Goal: Task Accomplishment & Management: Complete application form

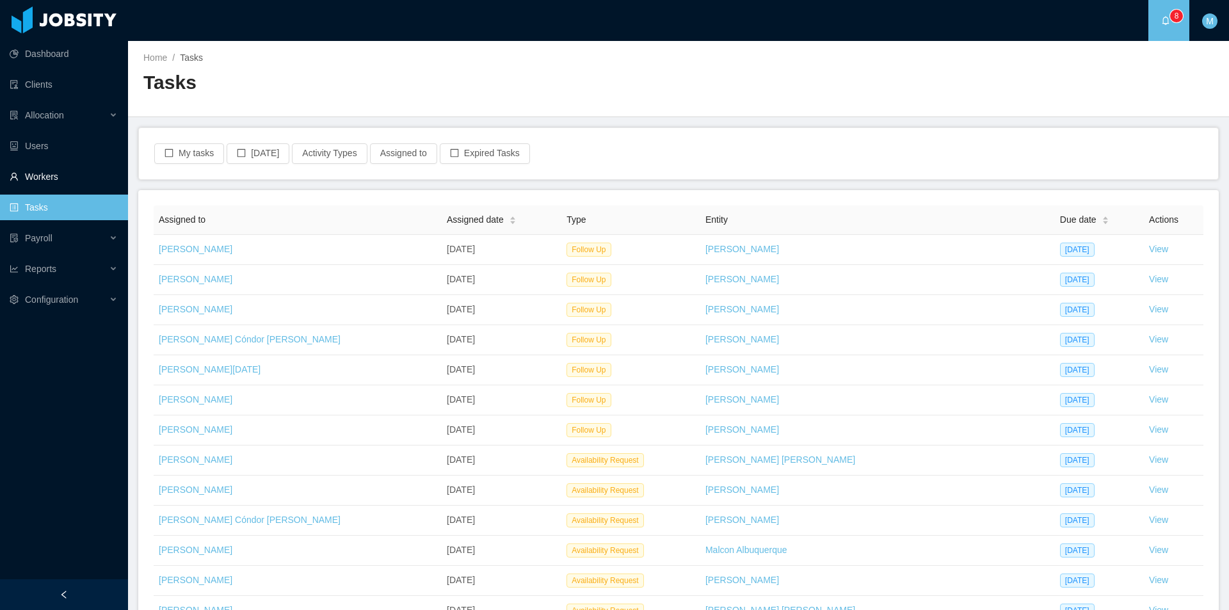
click at [44, 176] on link "Workers" at bounding box center [64, 177] width 108 height 26
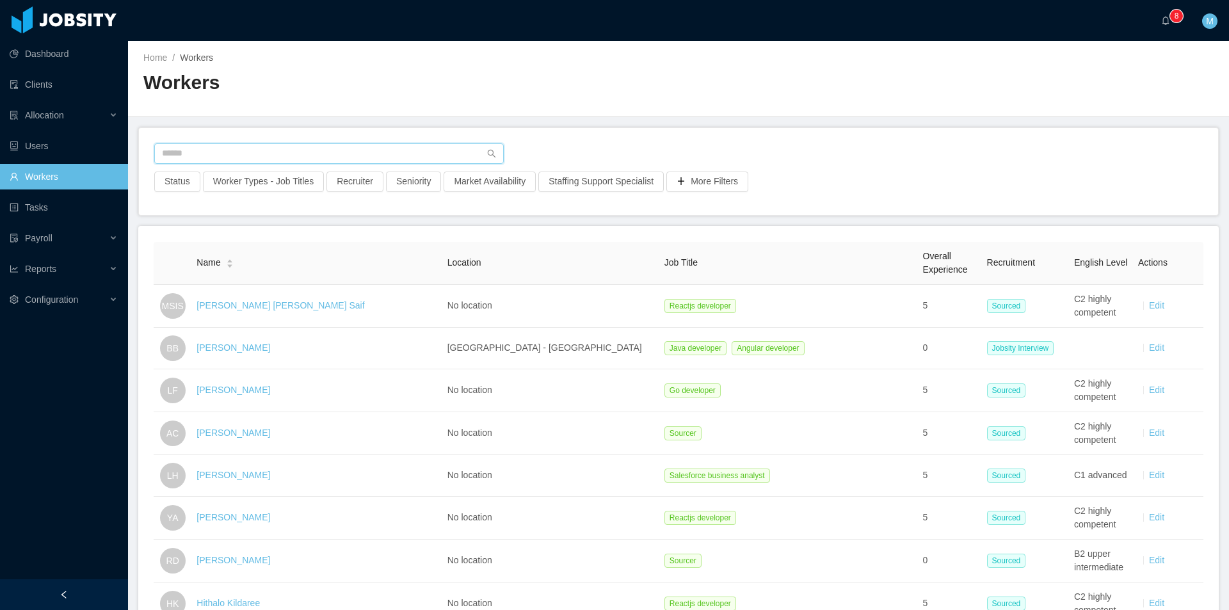
click at [199, 154] on input "text" at bounding box center [329, 153] width 350 height 20
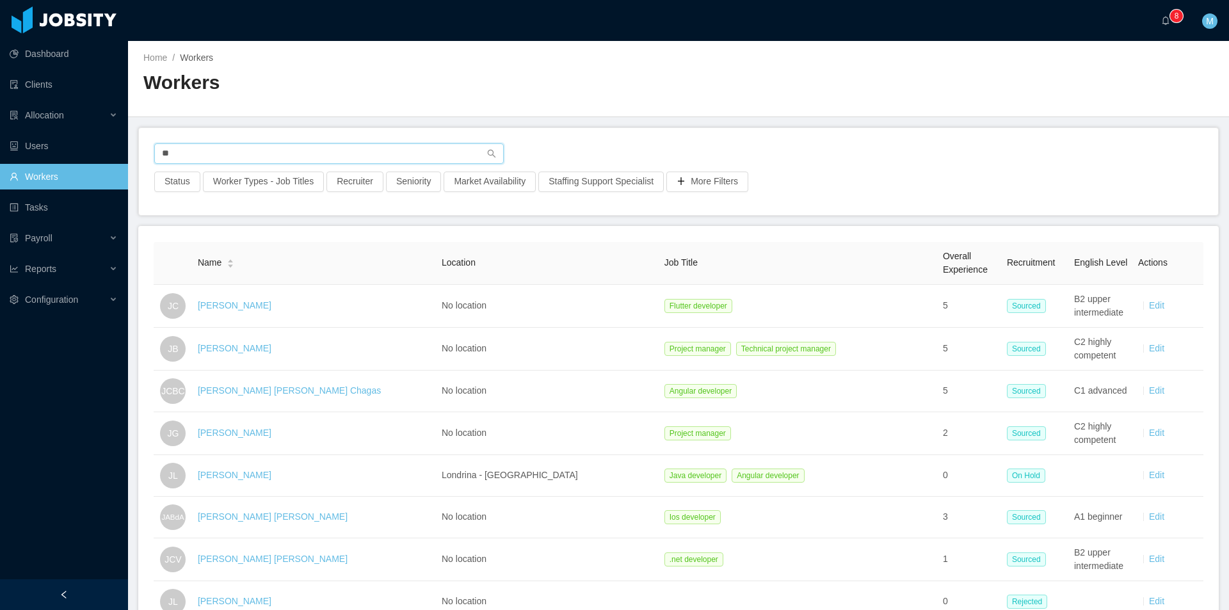
type input "*"
click at [391, 149] on input "text" at bounding box center [329, 153] width 350 height 20
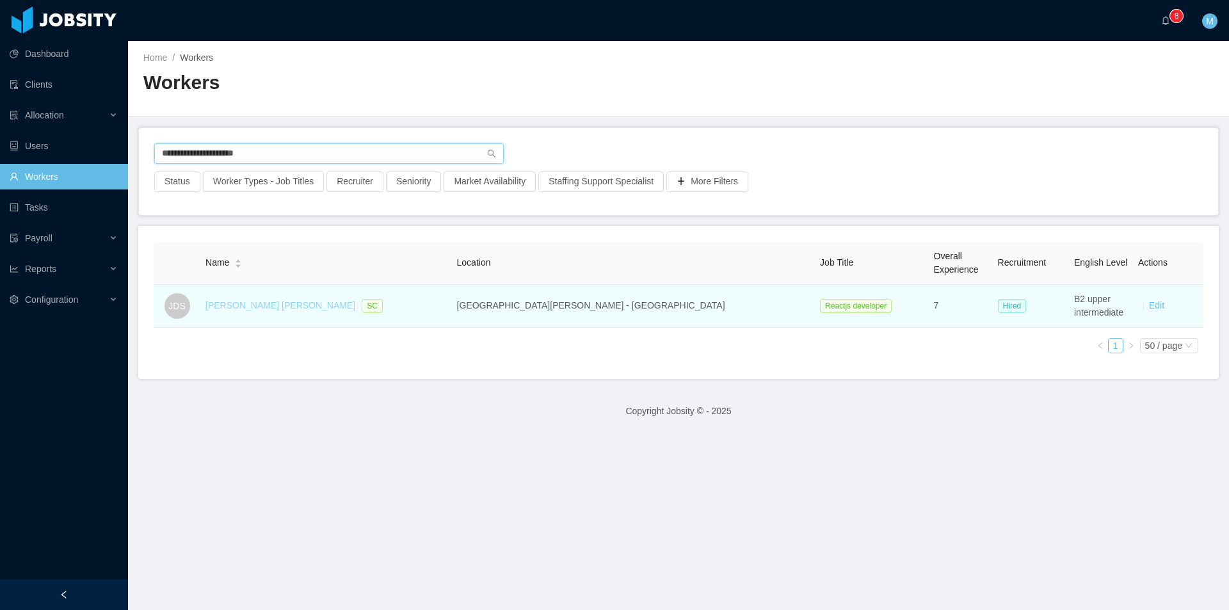
type input "**********"
click at [285, 277] on link "João Dacol Soares" at bounding box center [281, 305] width 150 height 10
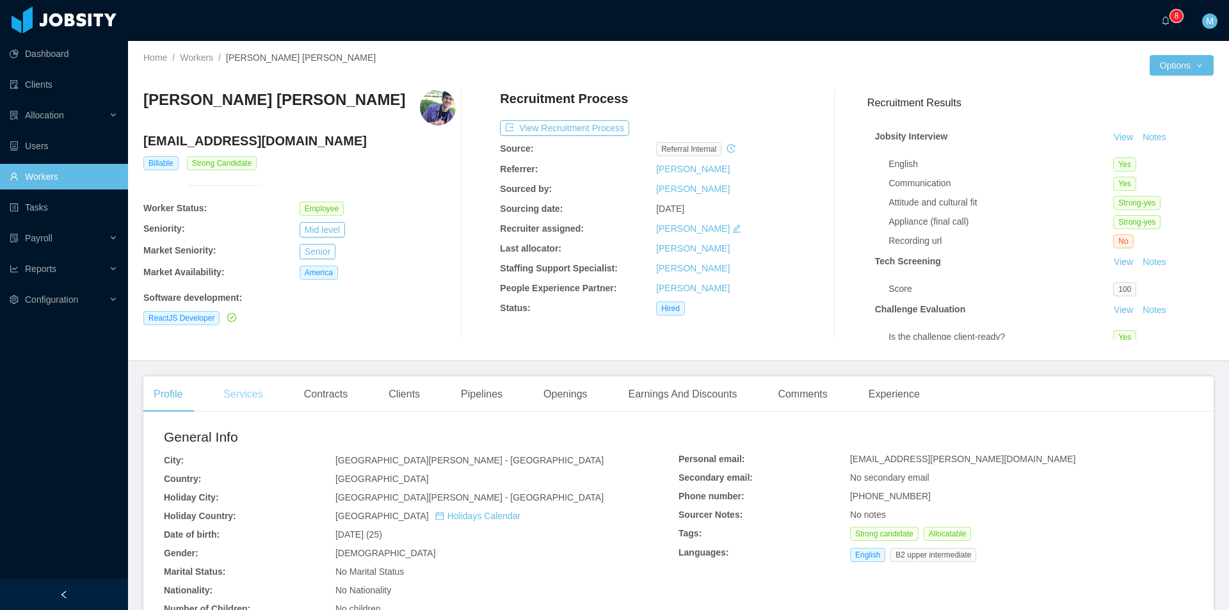
click at [234, 277] on div "Services" at bounding box center [243, 395] width 60 height 36
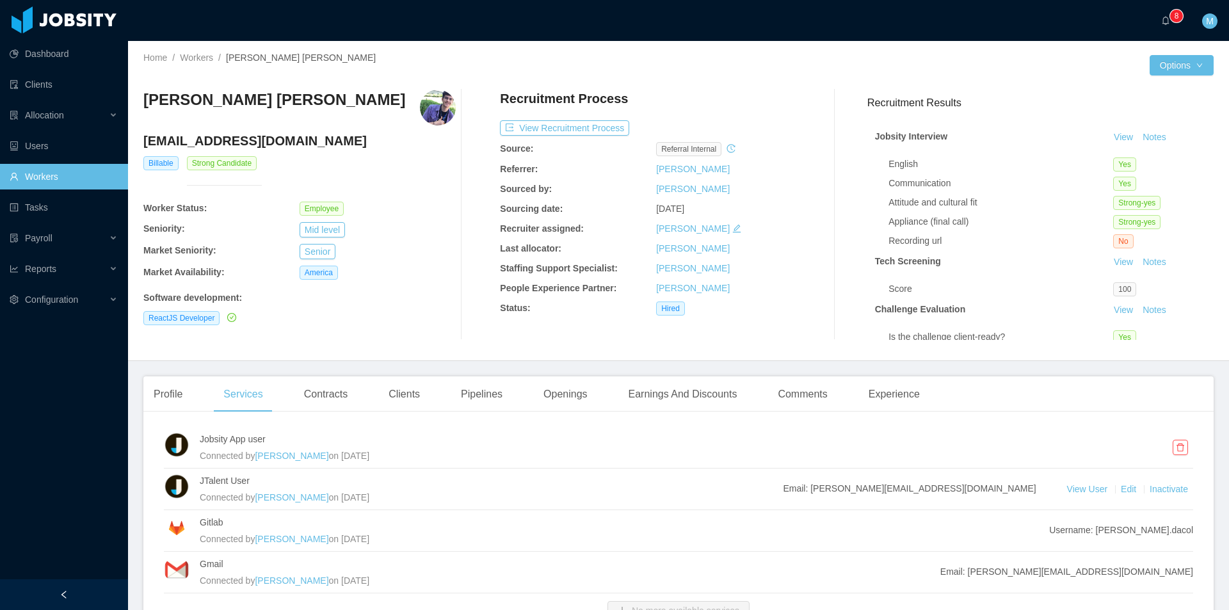
scroll to position [99, 0]
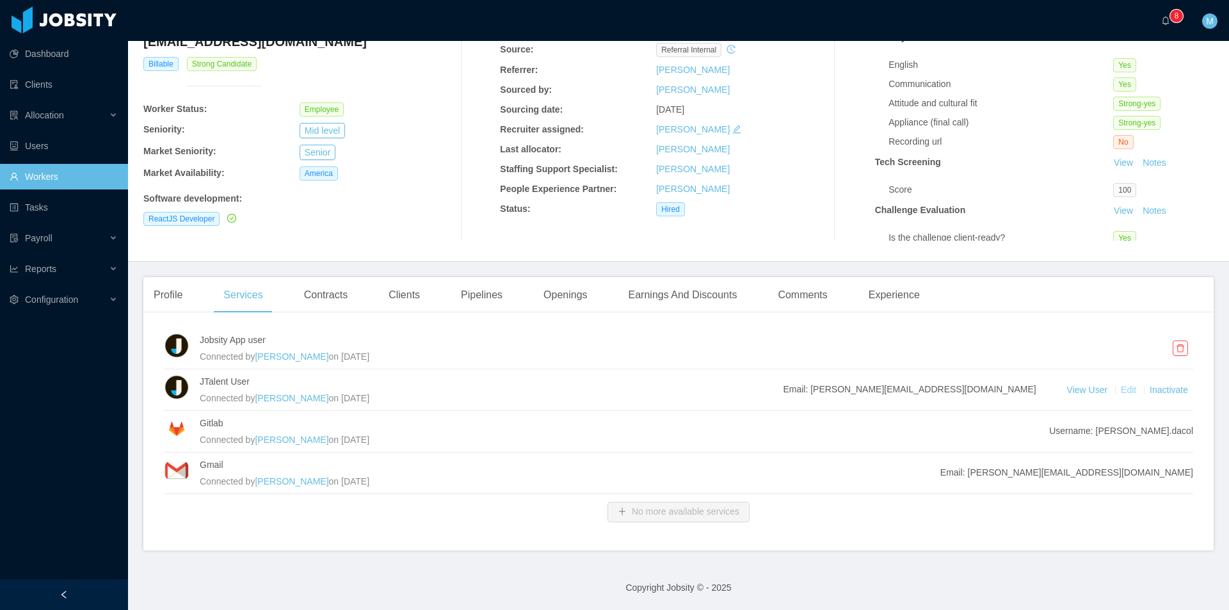
click at [613, 277] on link "Edit" at bounding box center [1130, 390] width 18 height 10
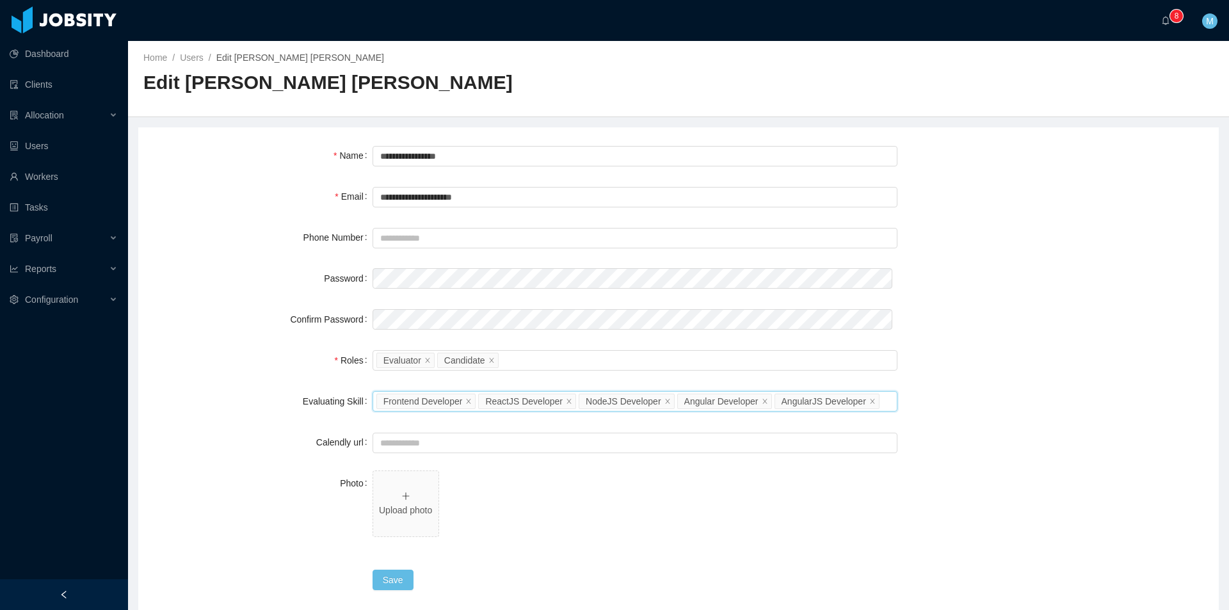
click at [613, 277] on input "Evaluating Skill" at bounding box center [885, 401] width 7 height 15
type input "***"
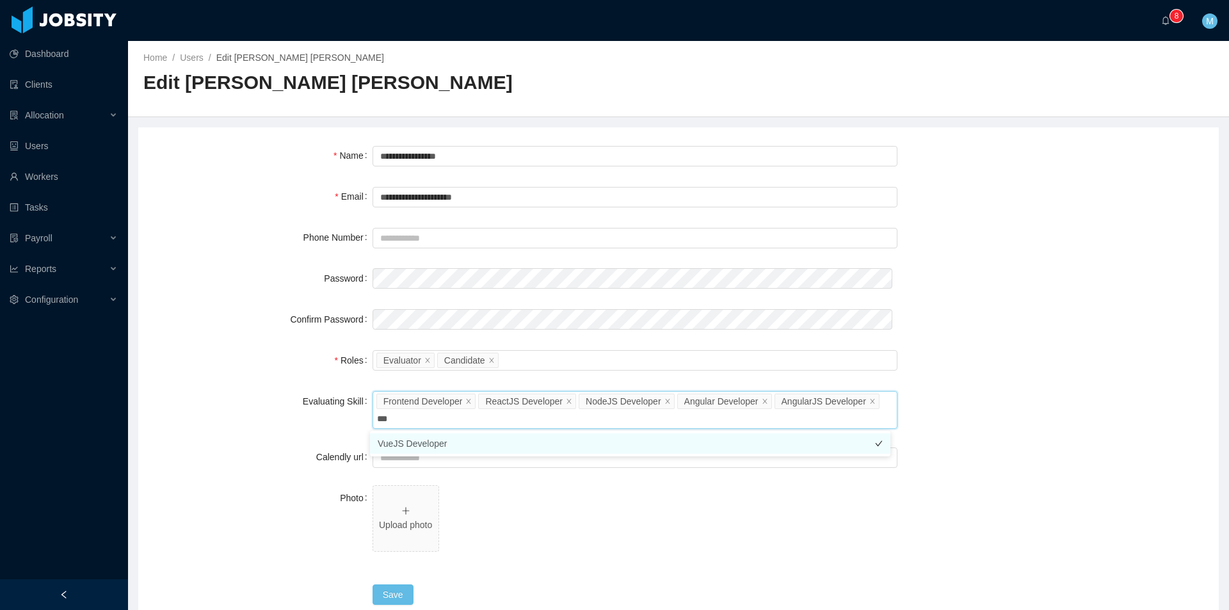
click at [613, 277] on li "VueJS Developer" at bounding box center [630, 443] width 521 height 20
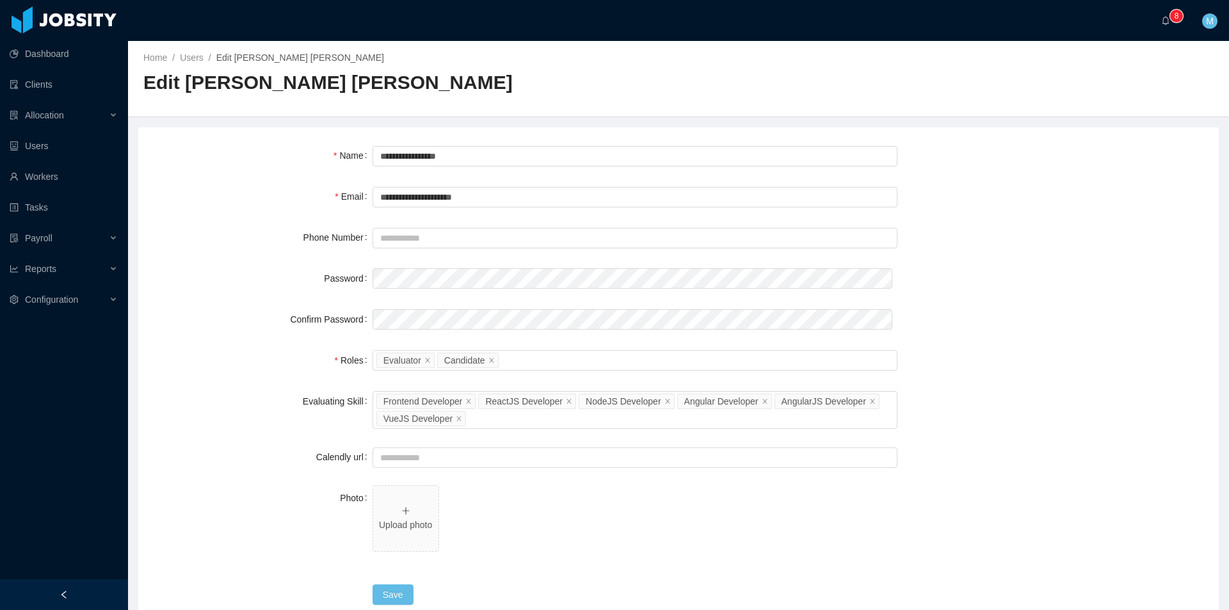
click at [613, 277] on span "Upload photo" at bounding box center [635, 521] width 525 height 72
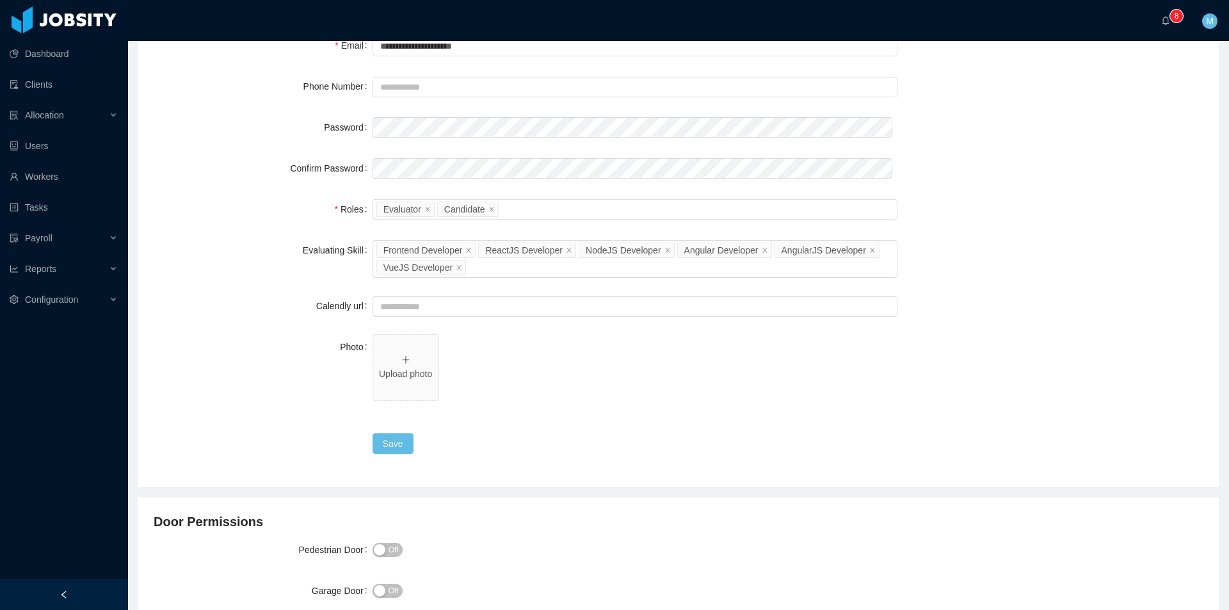
scroll to position [152, 0]
click at [398, 277] on button "Save" at bounding box center [393, 442] width 41 height 20
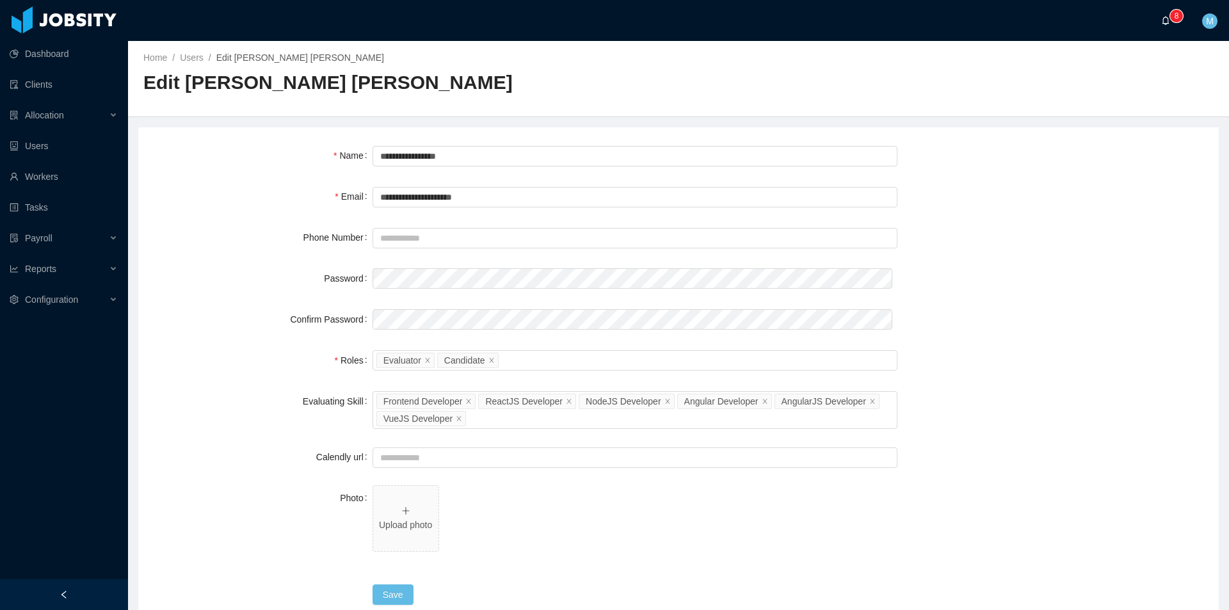
click at [613, 24] on span "0 1 2 3 4 5 6 7 8 9 0 1 2 3 4 5 6 7 8 9 0 1 2 3 4 5 6 7 8 9" at bounding box center [1169, 20] width 15 height 9
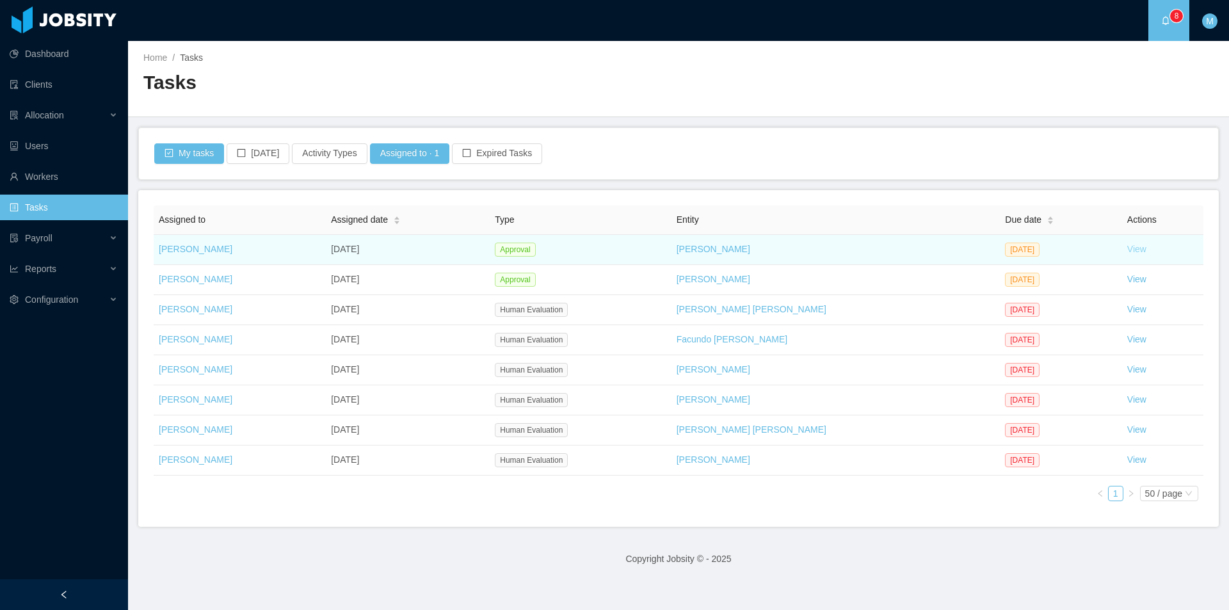
click at [1129, 250] on link "View" at bounding box center [1137, 249] width 19 height 10
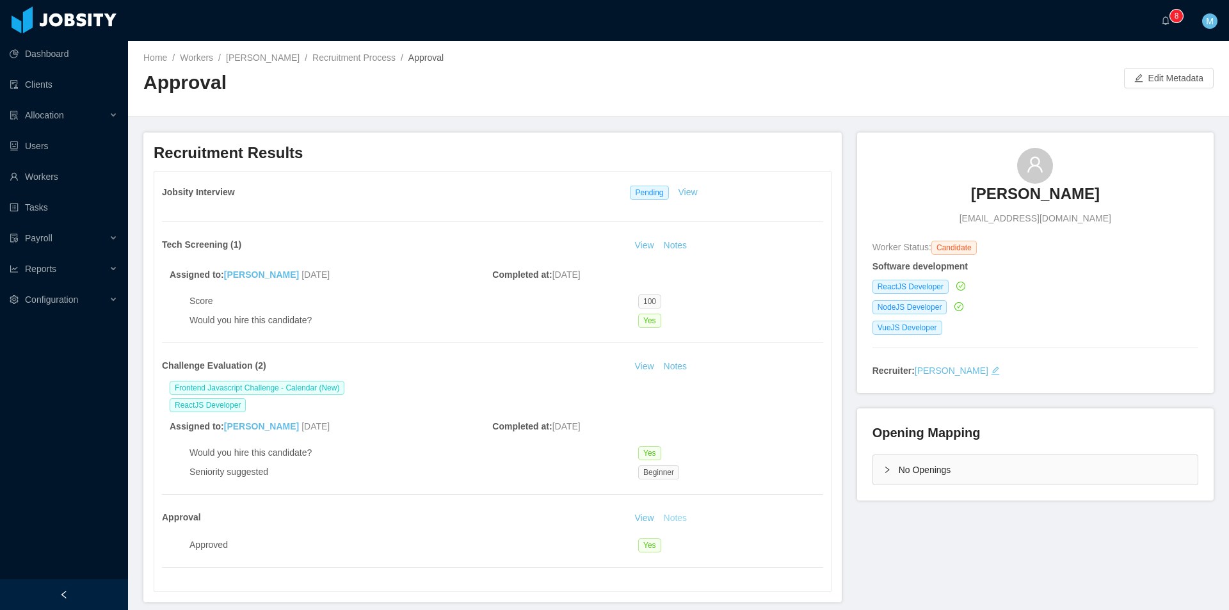
click at [674, 519] on button "Notes" at bounding box center [676, 518] width 34 height 15
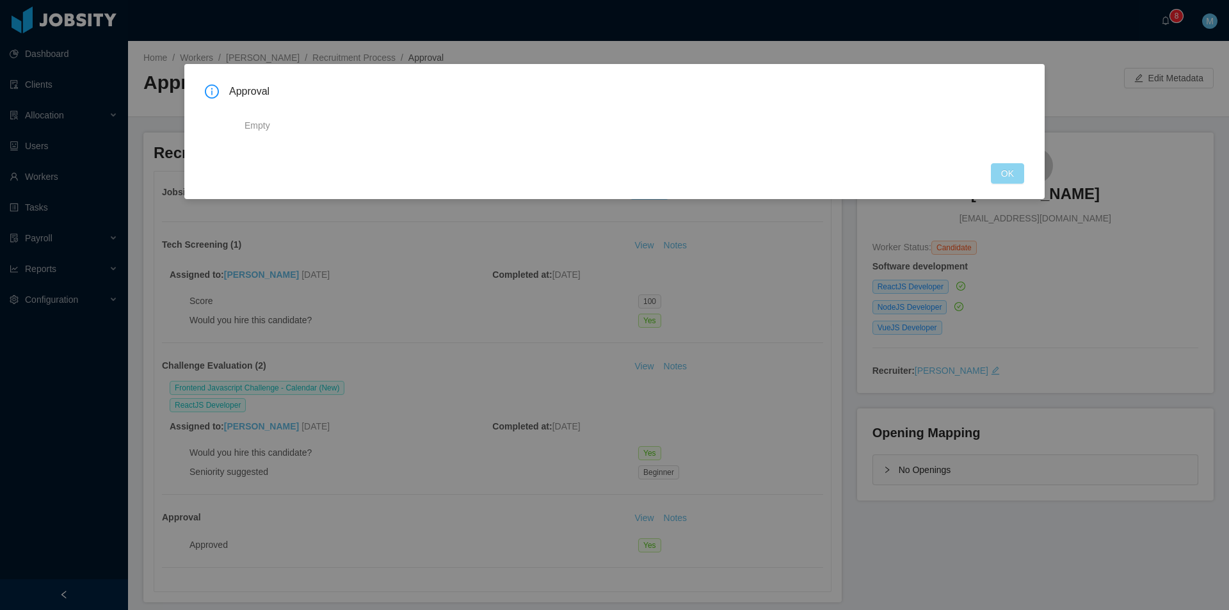
click at [1000, 176] on button "OK" at bounding box center [1007, 173] width 33 height 20
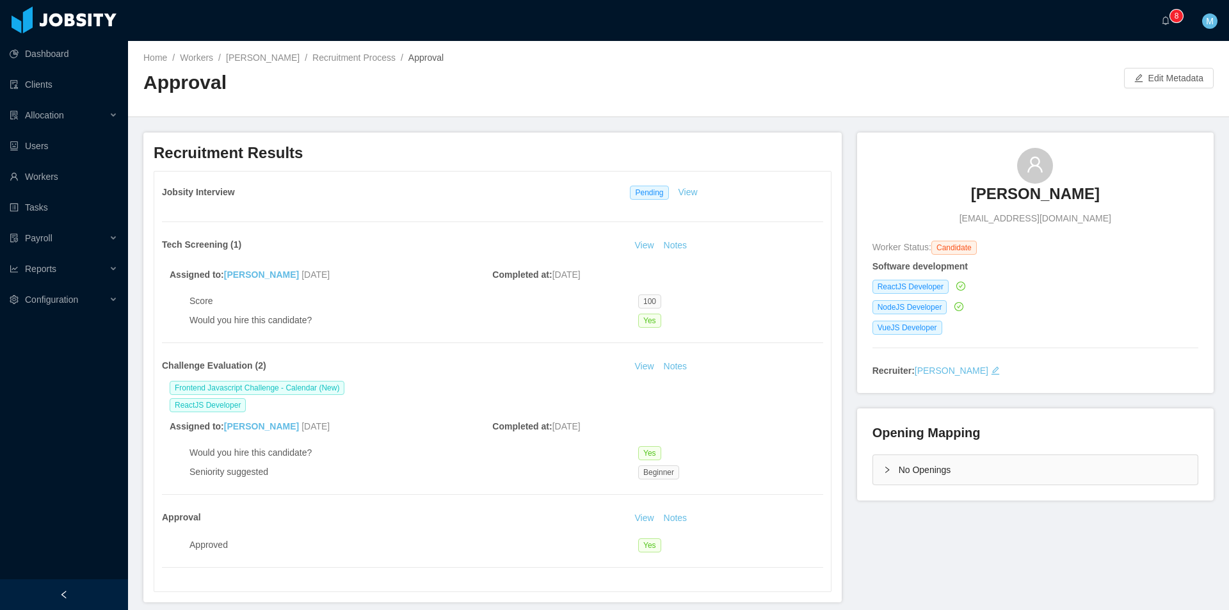
drag, startPoint x: 1044, startPoint y: 179, endPoint x: 967, endPoint y: 143, distance: 85.1
click at [967, 143] on div "Aaron Carrasco enriqueaaron7@gmail.com Worker Status: Candidate Software develo…" at bounding box center [1035, 263] width 357 height 261
click at [326, 54] on link "Recruitment Process" at bounding box center [353, 58] width 83 height 10
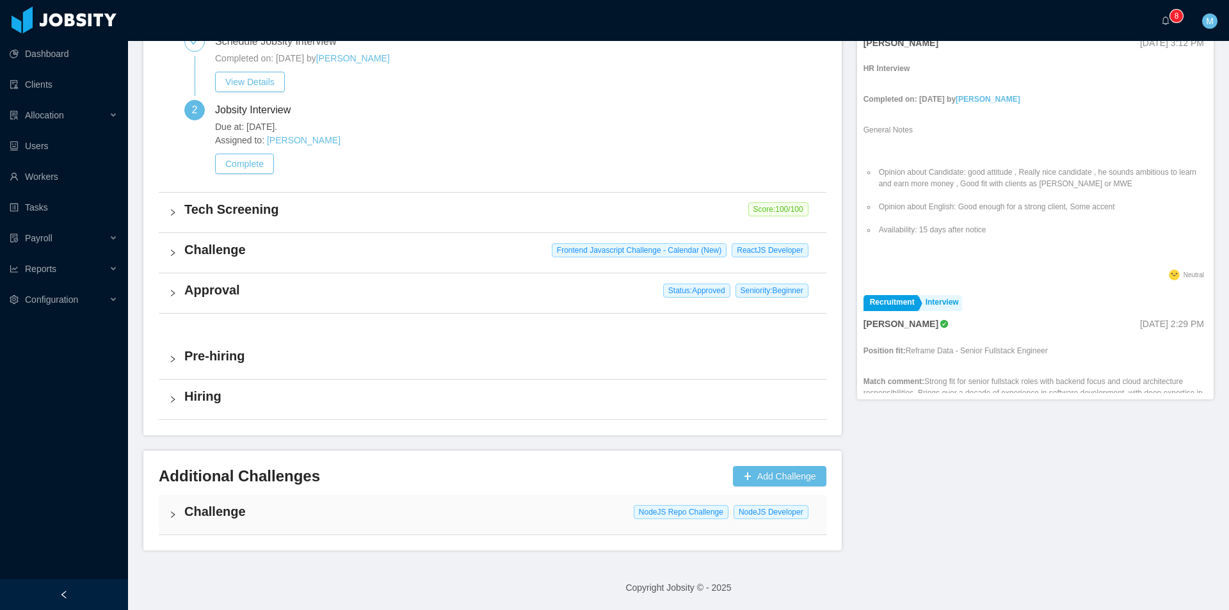
scroll to position [469, 0]
click at [163, 513] on div "Challenge NodeJS Repo Challenge NodeJS Developer" at bounding box center [493, 516] width 668 height 40
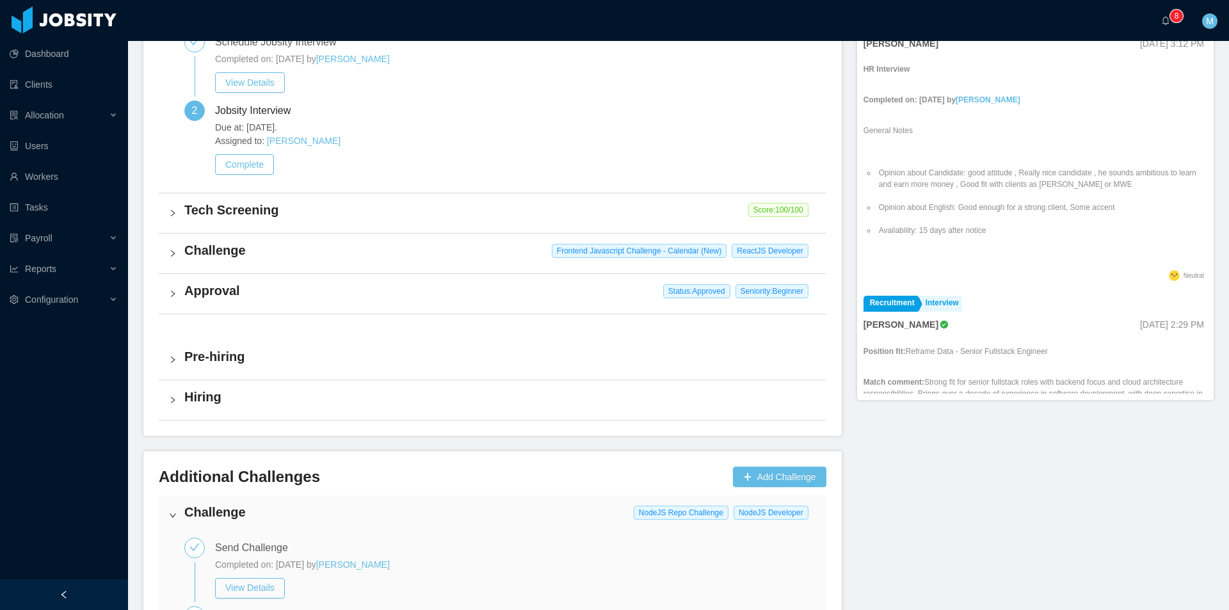
scroll to position [770, 0]
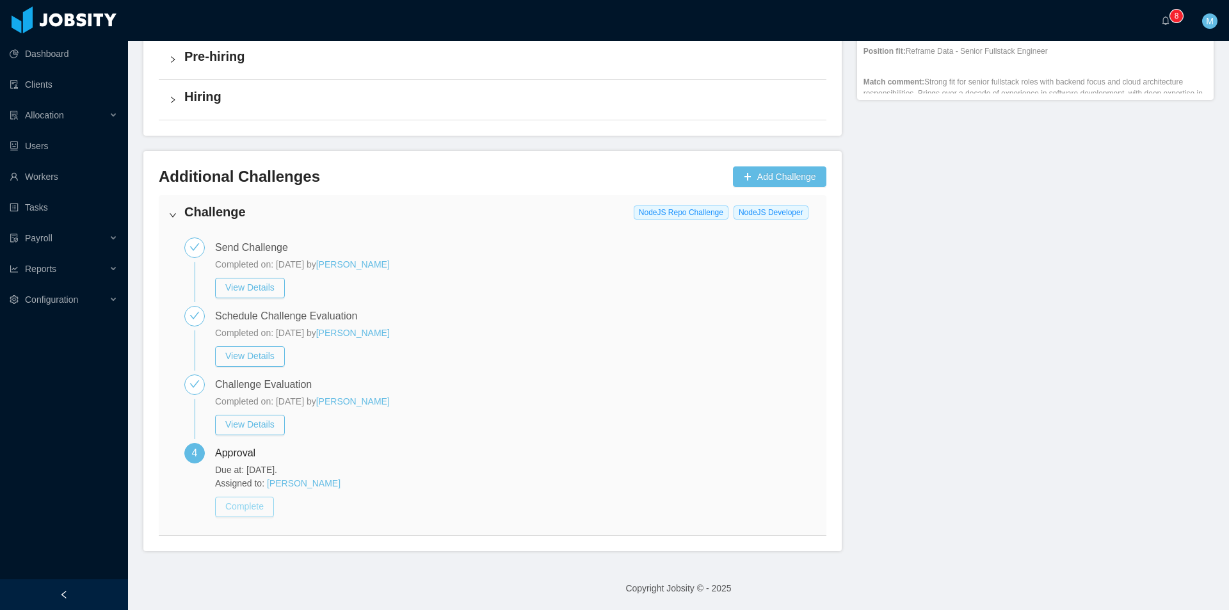
click at [231, 508] on button "Complete" at bounding box center [244, 507] width 59 height 20
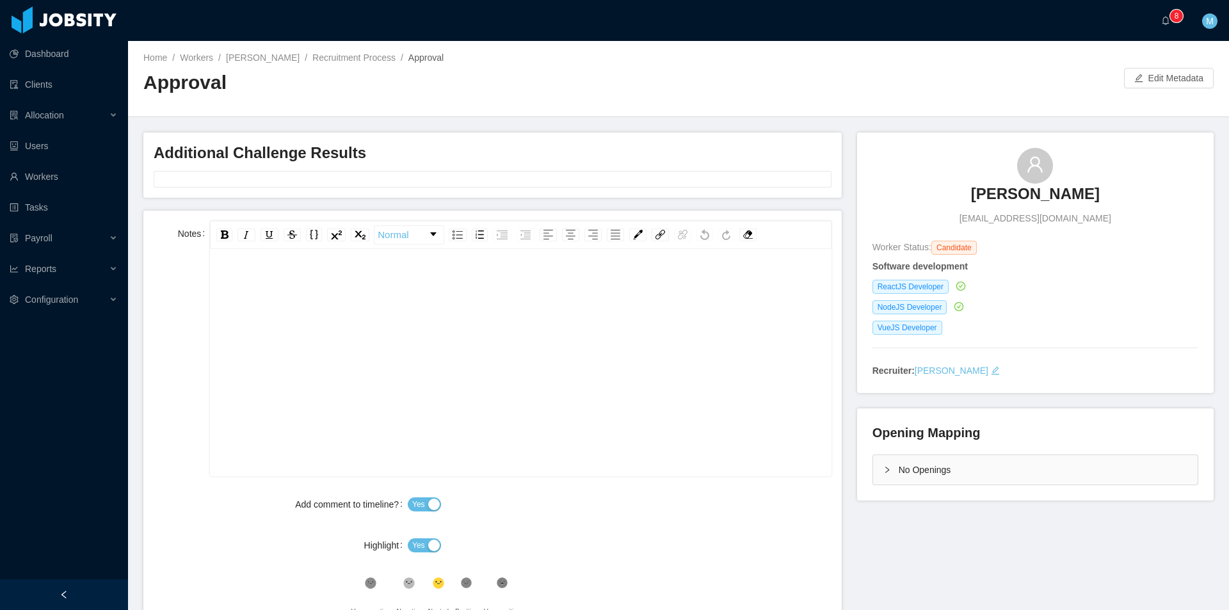
click at [367, 339] on div "rdw-editor" at bounding box center [520, 383] width 601 height 224
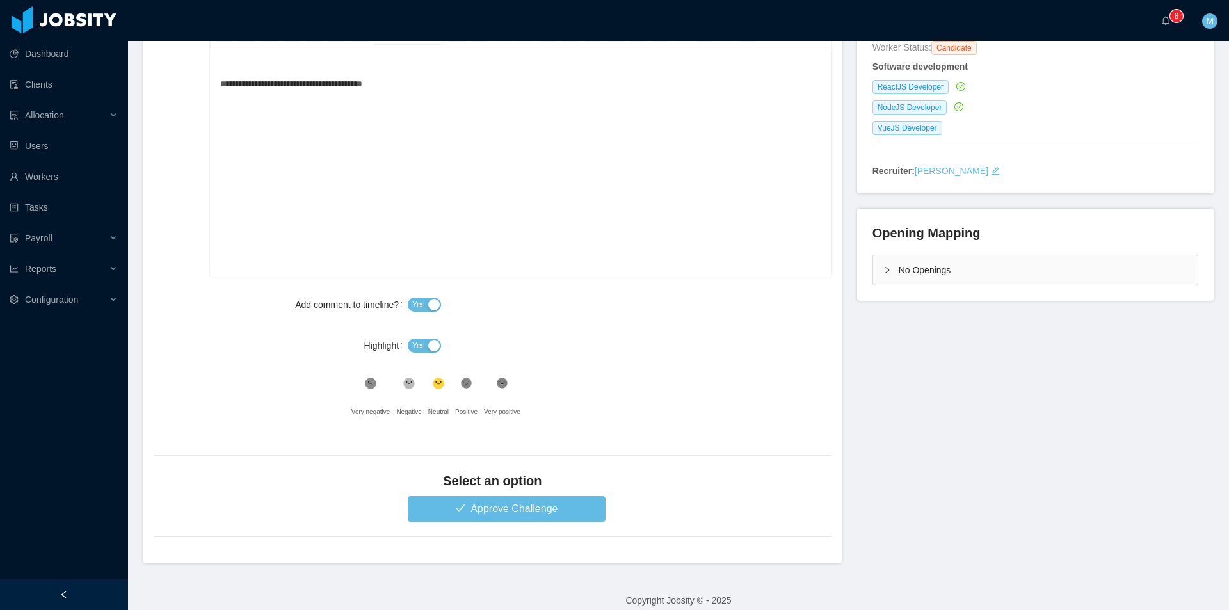
scroll to position [200, 0]
click at [416, 346] on span "Yes" at bounding box center [418, 345] width 13 height 13
click at [458, 508] on button "Approve Challenge" at bounding box center [507, 509] width 198 height 26
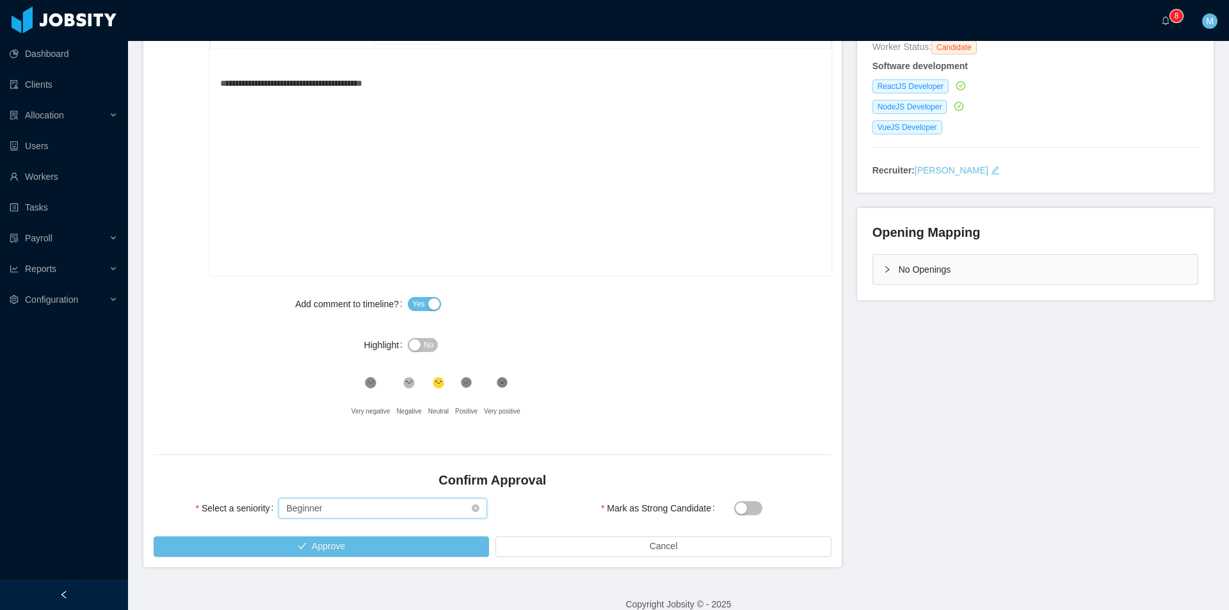
click at [369, 513] on div "Select seniority Beginner" at bounding box center [378, 508] width 185 height 19
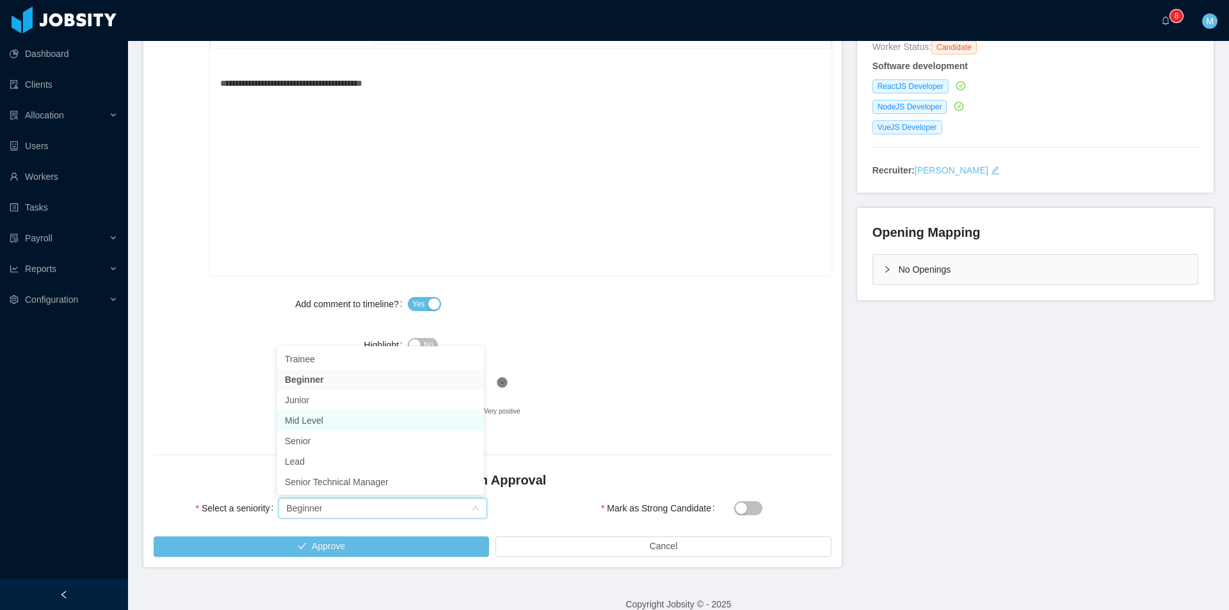
click at [323, 417] on li "Mid Level" at bounding box center [380, 420] width 207 height 20
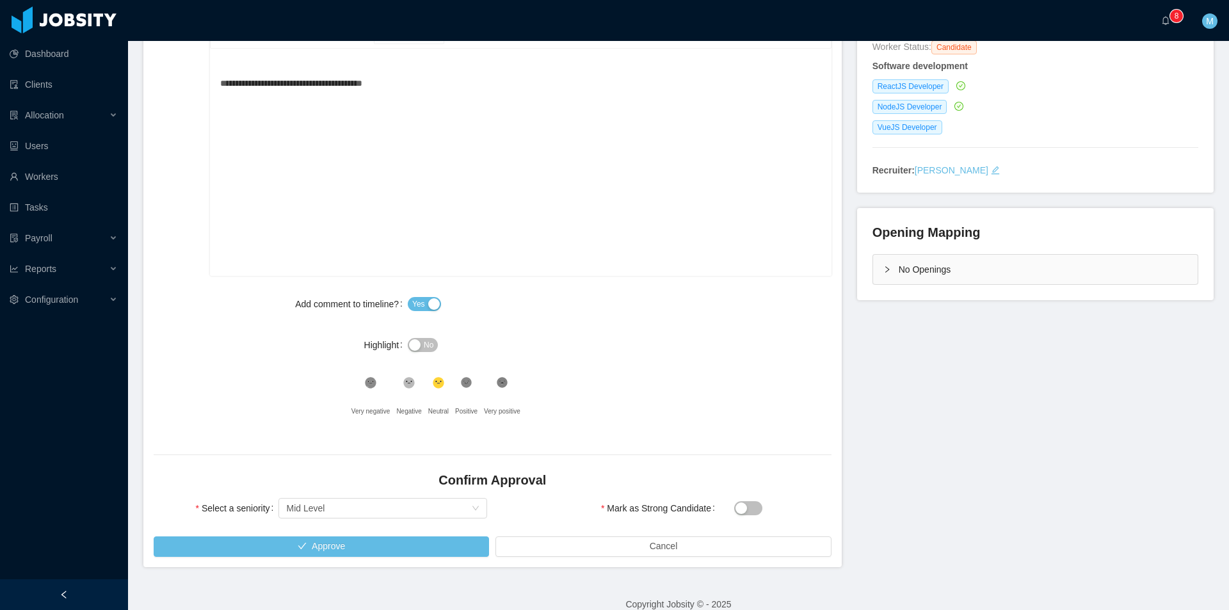
click at [470, 384] on div ".st1{fill:#232323}" at bounding box center [466, 386] width 22 height 26
click at [354, 542] on button "Approve" at bounding box center [322, 547] width 336 height 20
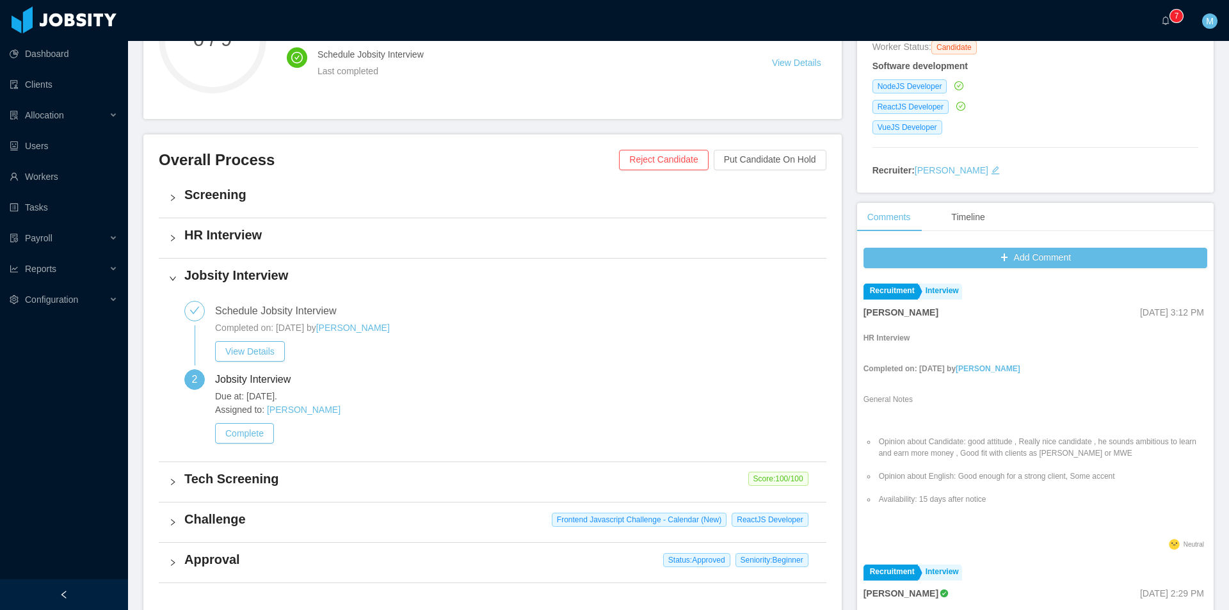
scroll to position [453, 0]
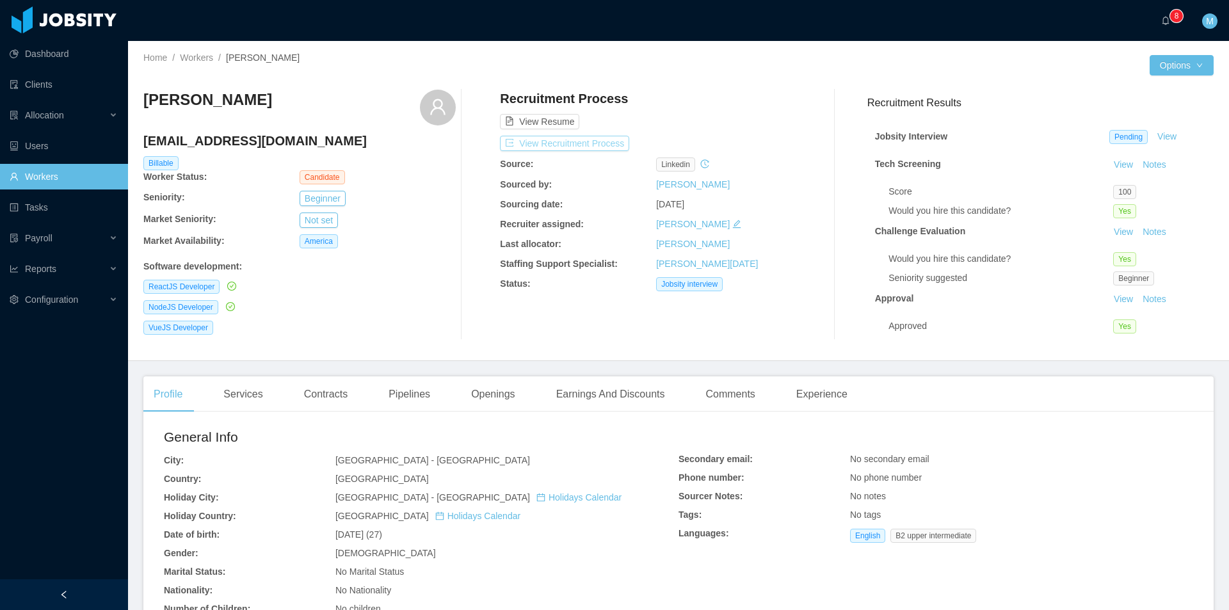
click at [551, 142] on button "View Recruitment Process" at bounding box center [564, 143] width 129 height 15
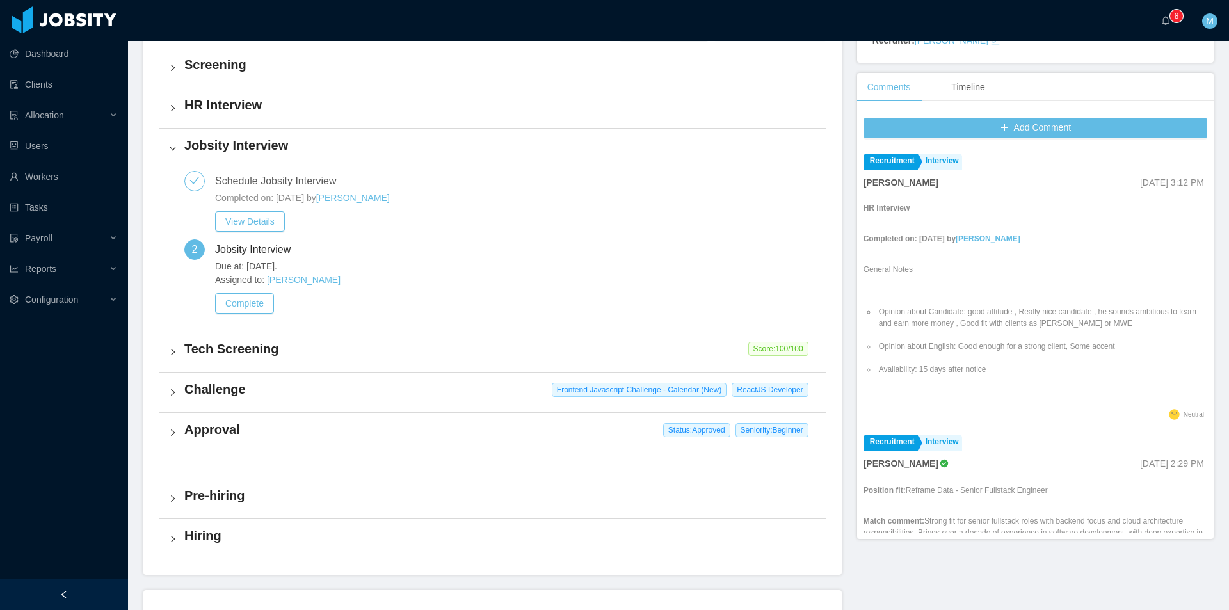
scroll to position [332, 0]
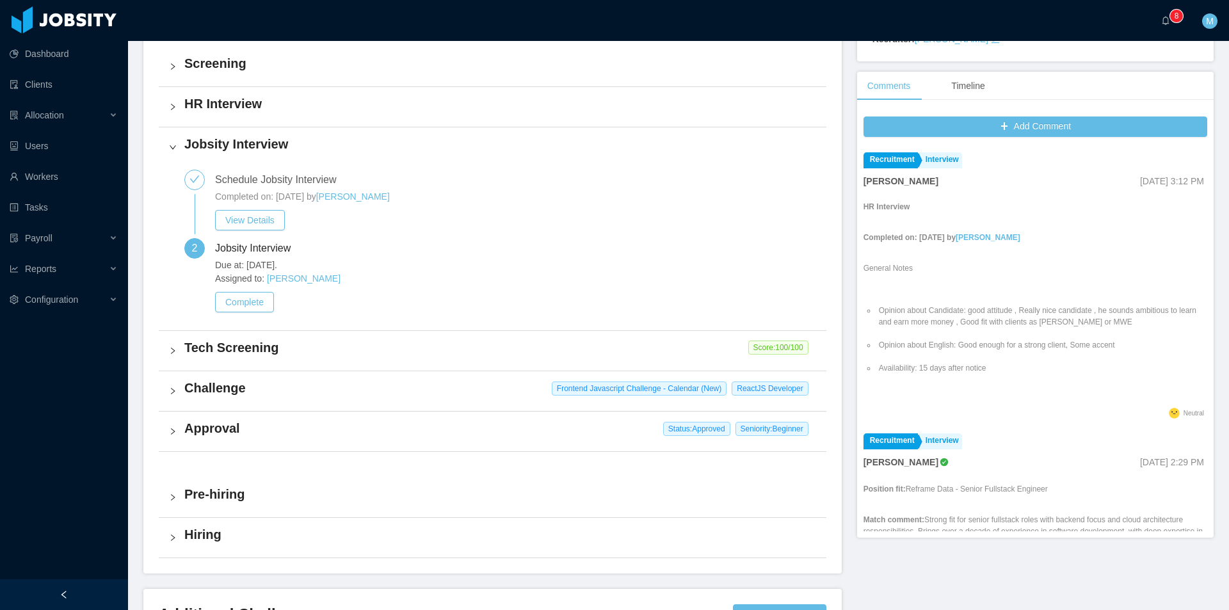
click at [175, 439] on div "Approval Status: Approved Seniority: Beginner" at bounding box center [493, 432] width 668 height 40
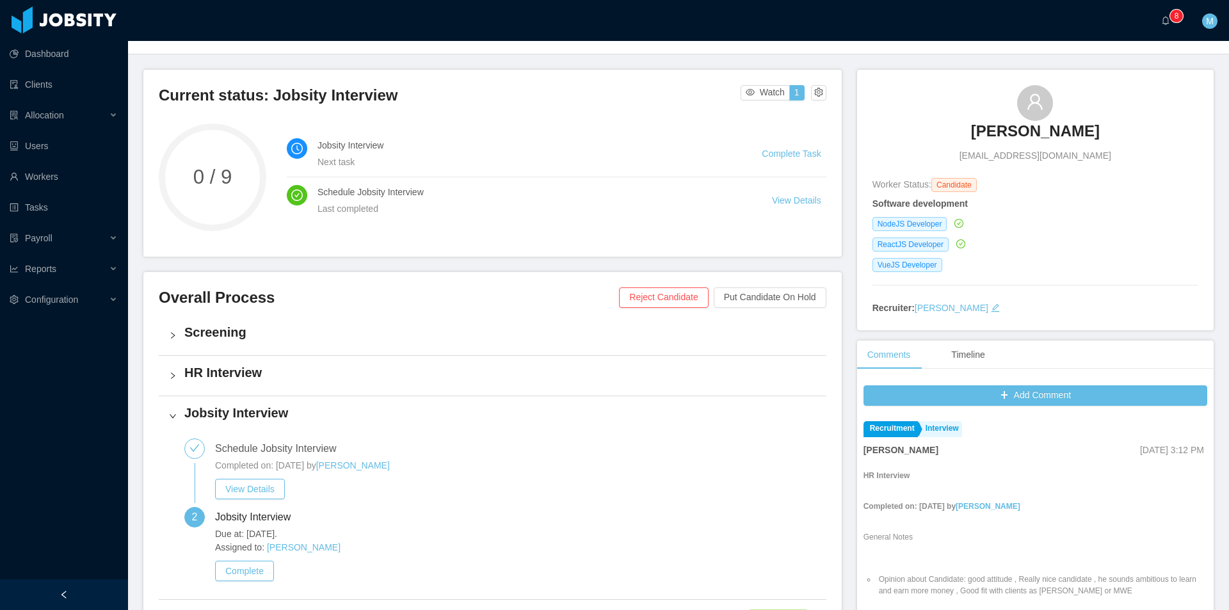
scroll to position [0, 0]
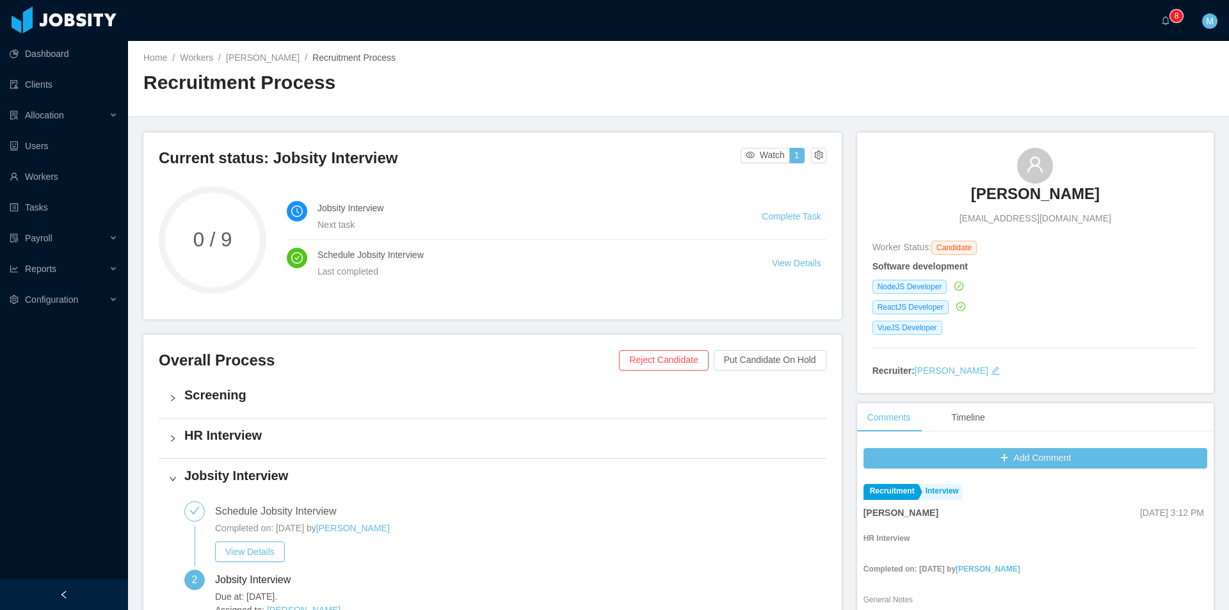
click at [1035, 197] on h3 "[PERSON_NAME]" at bounding box center [1035, 194] width 129 height 20
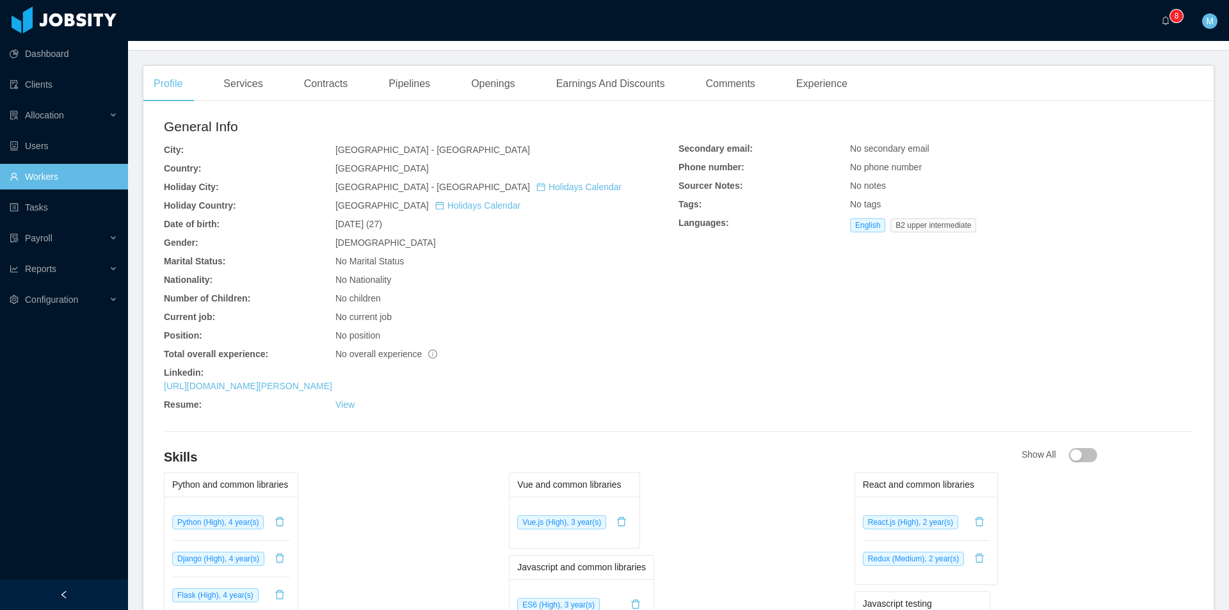
scroll to position [320, 0]
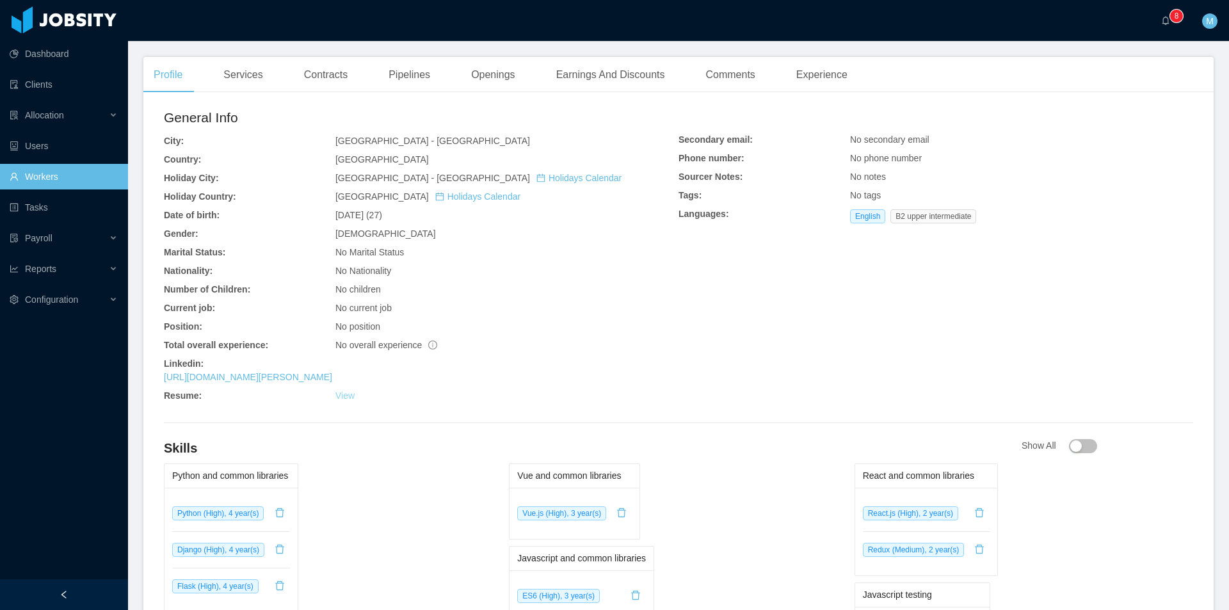
click at [341, 400] on link "View" at bounding box center [345, 396] width 19 height 10
